Goal: Information Seeking & Learning: Learn about a topic

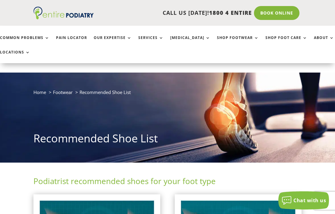
scroll to position [19, 0]
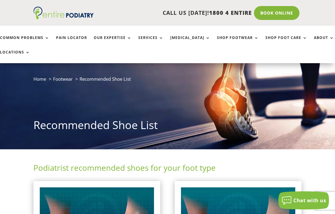
click at [20, 36] on link "Common Problems" at bounding box center [24, 42] width 49 height 13
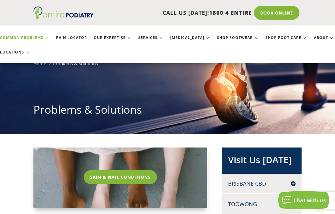
scroll to position [39, 0]
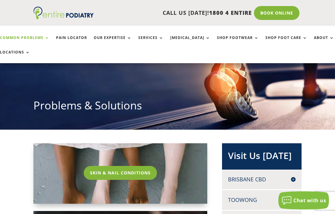
click at [32, 36] on link "Common Problems" at bounding box center [24, 42] width 49 height 13
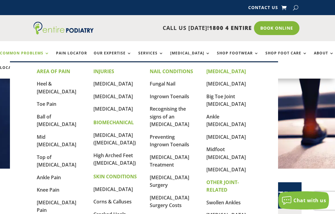
click at [46, 153] on link "Top of [MEDICAL_DATA]" at bounding box center [57, 160] width 40 height 14
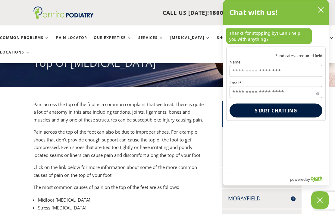
scroll to position [83, 0]
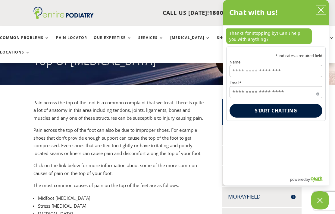
click at [322, 11] on icon "close chatbox" at bounding box center [321, 10] width 6 height 6
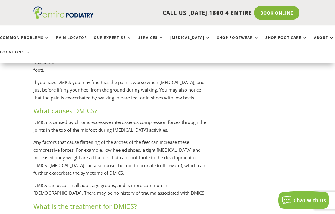
scroll to position [872, 0]
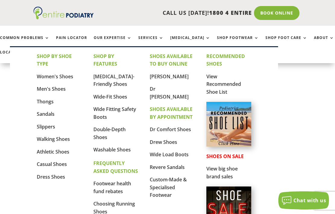
click at [44, 90] on link "Men's Shoes" at bounding box center [51, 88] width 29 height 7
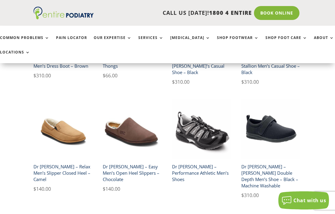
scroll to position [857, 0]
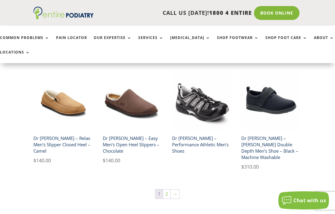
click at [179, 189] on link "→" at bounding box center [175, 193] width 9 height 9
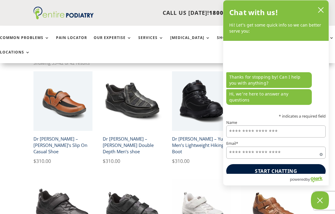
scroll to position [128, 0]
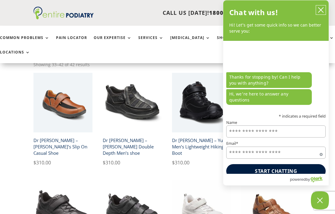
click at [324, 10] on icon "close chatbox" at bounding box center [321, 10] width 6 height 6
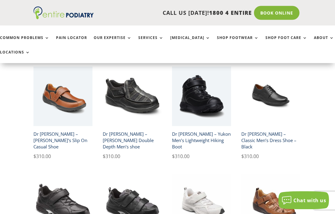
scroll to position [126, 0]
